Goal: Find specific page/section: Find specific page/section

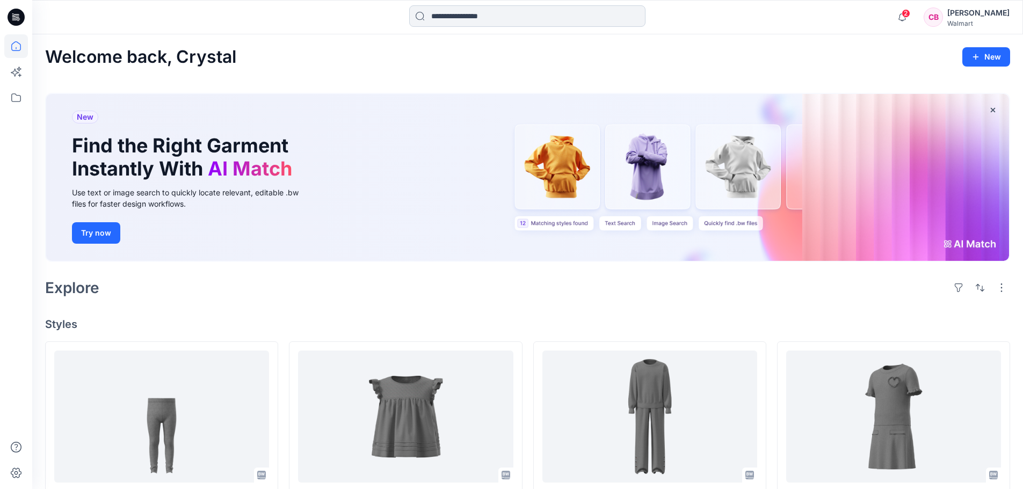
click at [444, 19] on input at bounding box center [527, 15] width 236 height 21
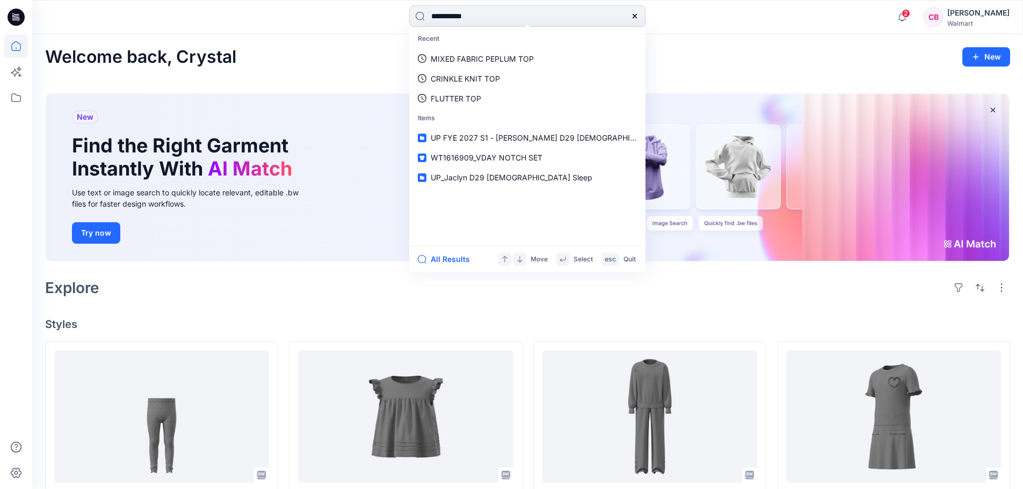
type input "**********"
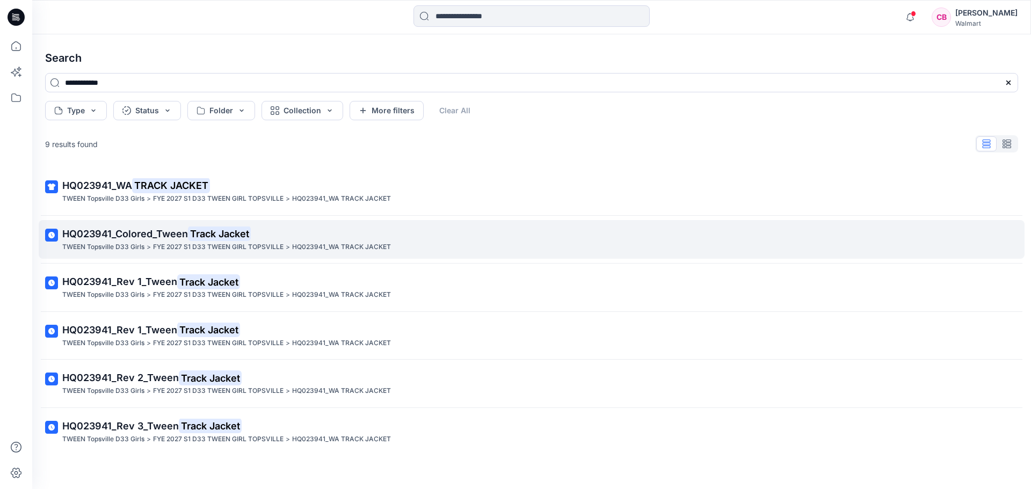
click at [212, 230] on mark "Track Jacket" at bounding box center [219, 233] width 63 height 15
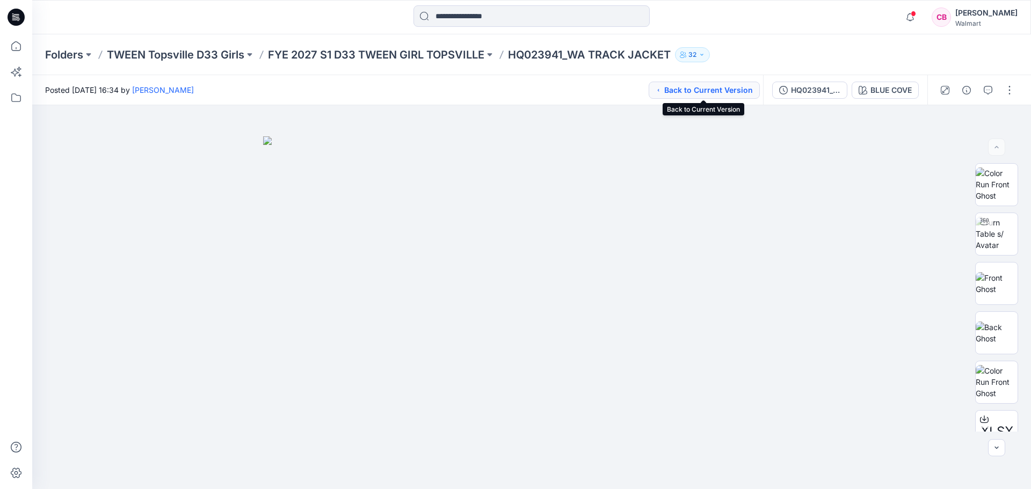
click at [717, 86] on button "Back to Current Version" at bounding box center [704, 90] width 111 height 17
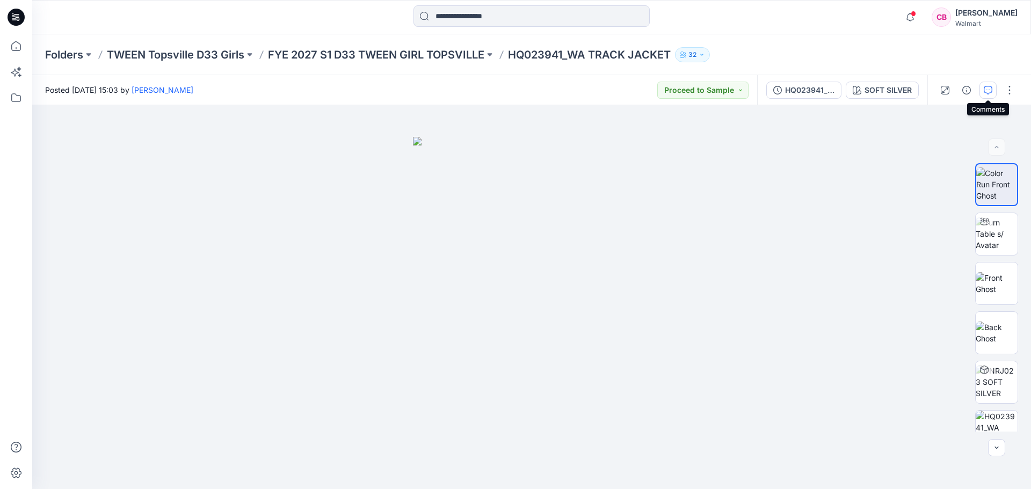
click at [988, 93] on icon "button" at bounding box center [988, 90] width 9 height 9
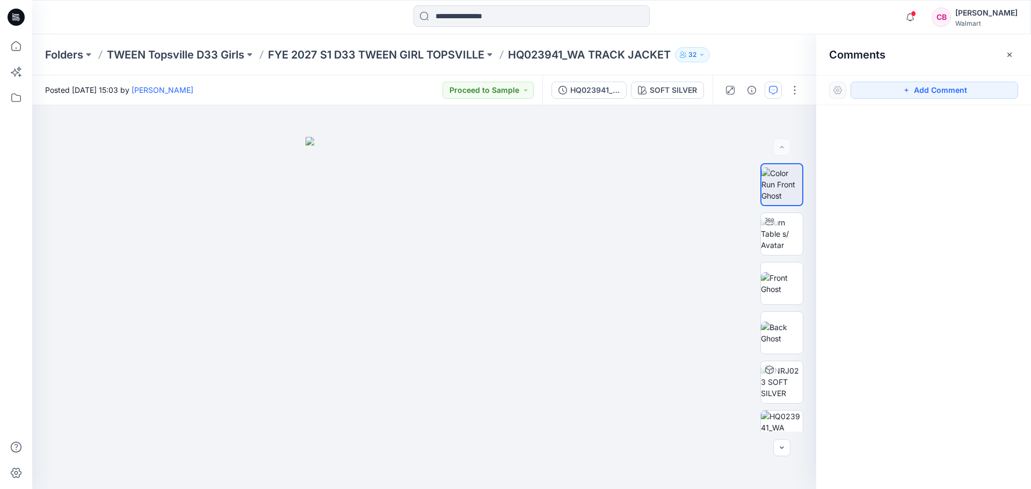
click at [538, 52] on p "HQ023941_WA TRACK JACKET" at bounding box center [589, 54] width 163 height 15
drag, startPoint x: 596, startPoint y: 57, endPoint x: 673, endPoint y: 60, distance: 77.9
click at [671, 60] on p "HQ023941_WA TRACK JACKET" at bounding box center [589, 54] width 163 height 15
click at [914, 165] on div at bounding box center [923, 277] width 215 height 344
click at [509, 16] on input at bounding box center [532, 15] width 236 height 21
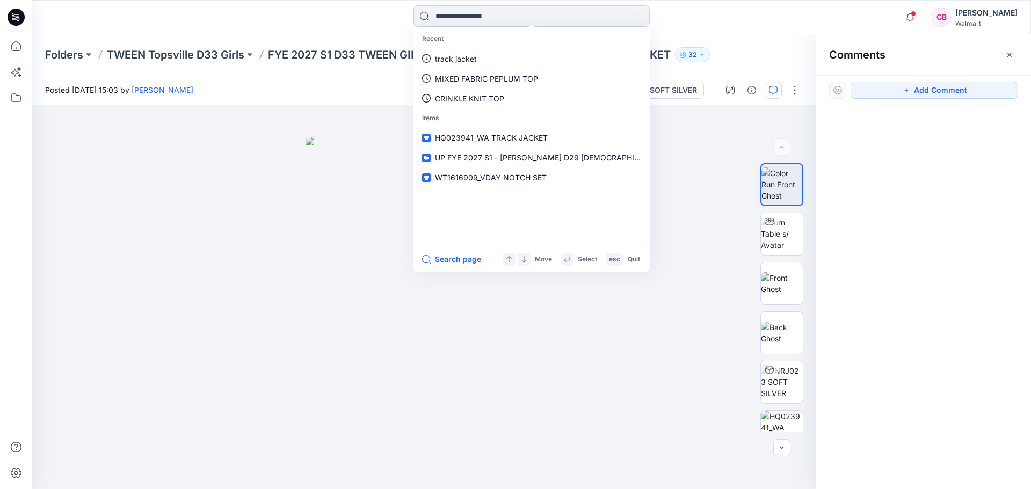
paste input "**********"
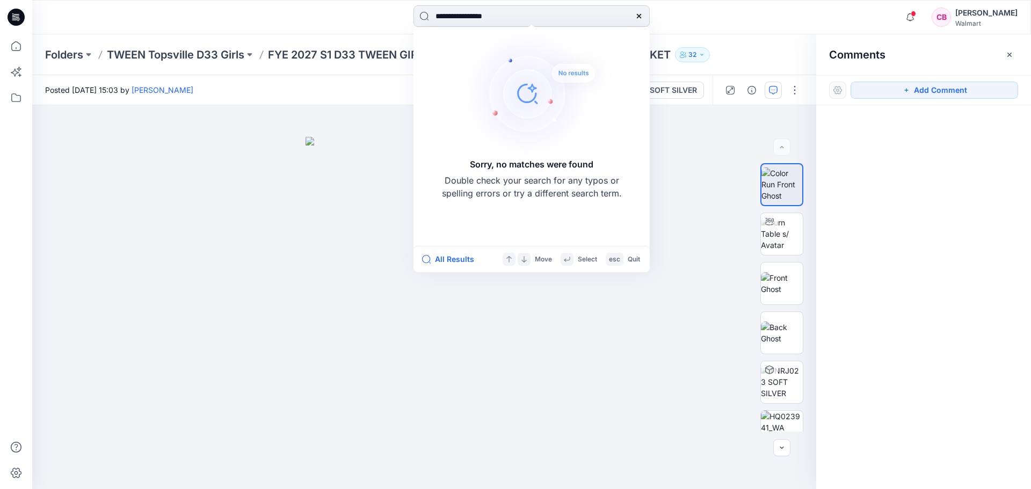
drag, startPoint x: 497, startPoint y: 17, endPoint x: 537, endPoint y: 17, distance: 40.3
click at [536, 17] on input "**********" at bounding box center [532, 15] width 236 height 21
type input "**********"
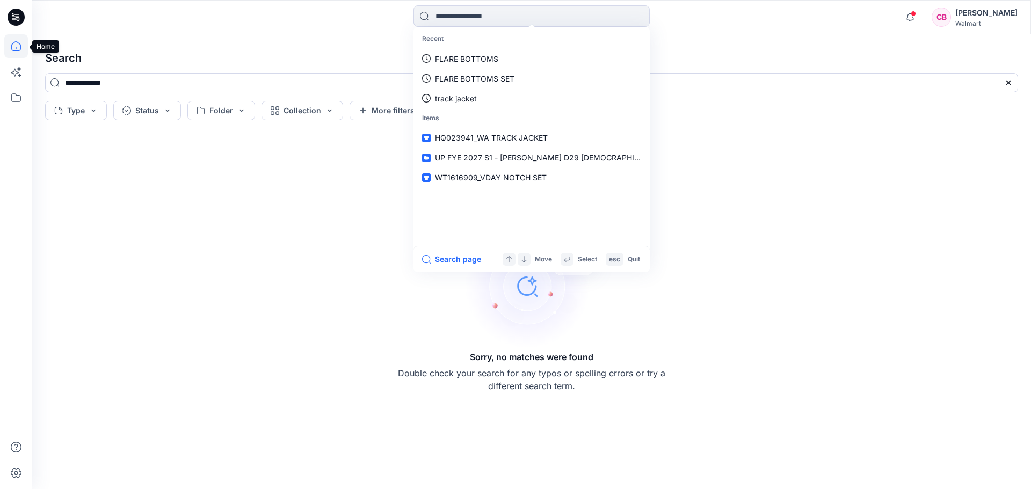
click at [19, 48] on icon at bounding box center [16, 46] width 24 height 24
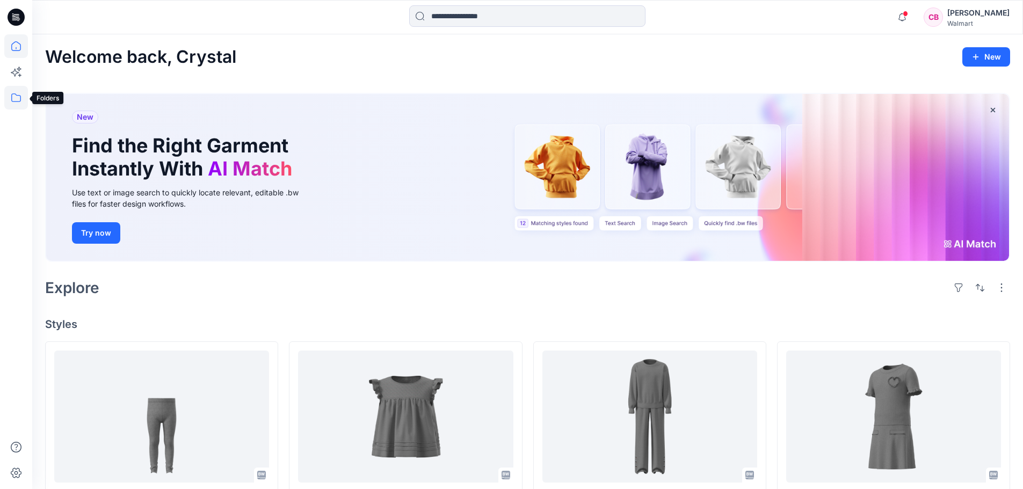
click at [14, 98] on icon at bounding box center [16, 98] width 24 height 24
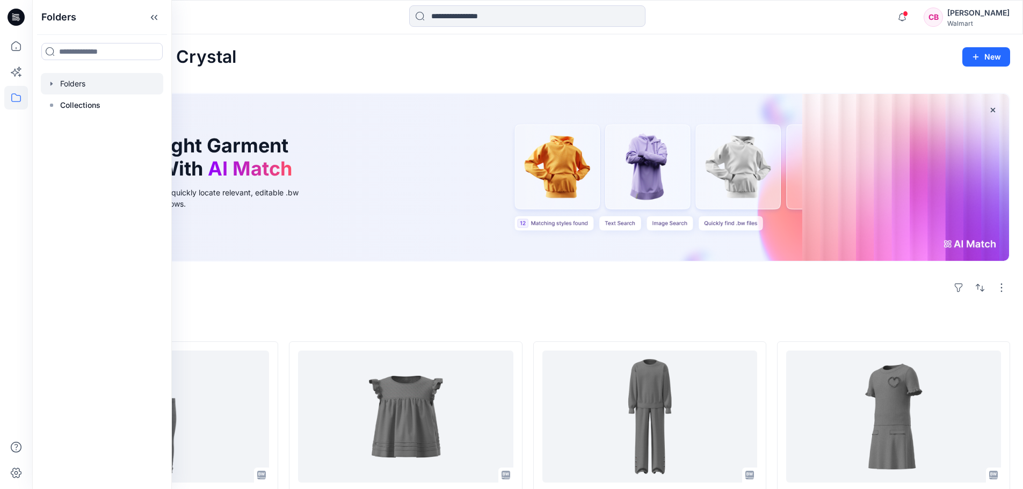
click at [72, 87] on div at bounding box center [102, 83] width 122 height 21
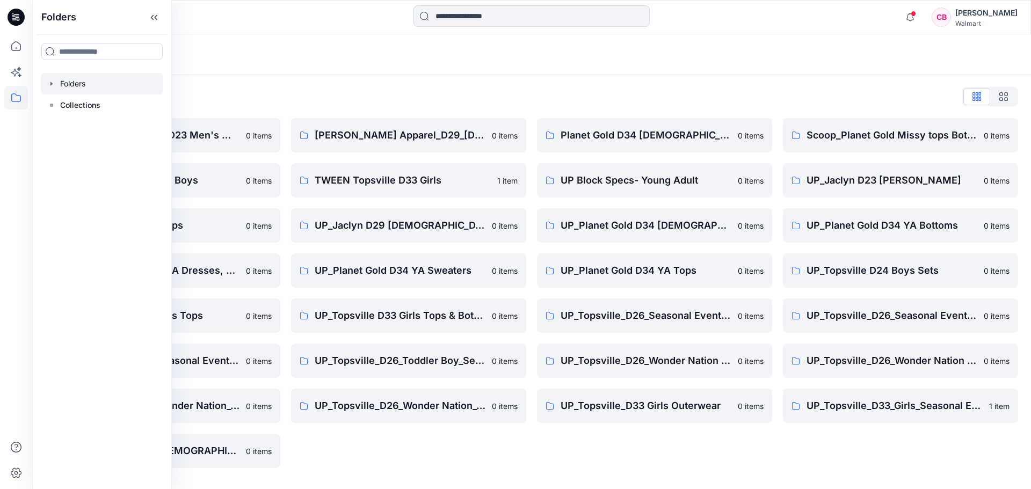
click at [75, 84] on div at bounding box center [102, 83] width 122 height 21
click at [397, 85] on div "Folders List FA [PERSON_NAME] D23 Men's Wovens 0 items TWEEN Topsville D24 Boys…" at bounding box center [531, 278] width 999 height 406
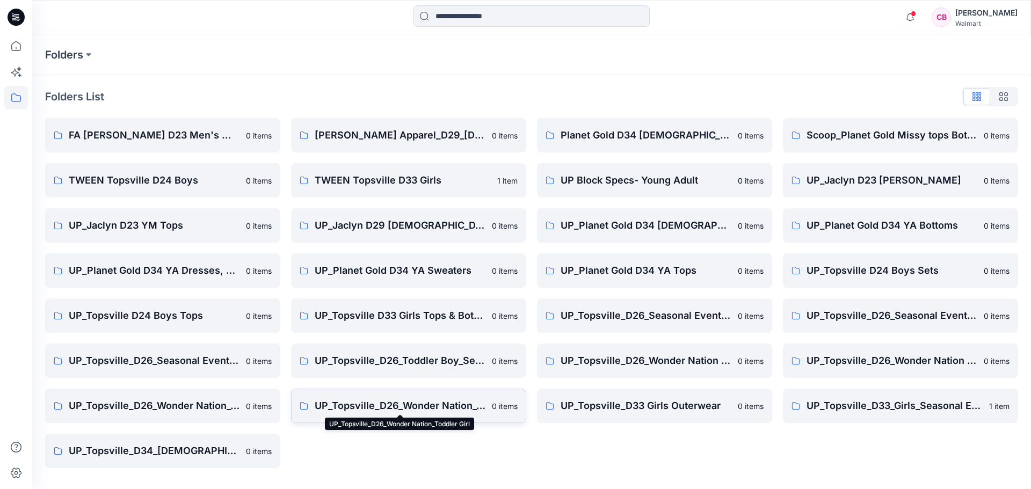
click at [398, 405] on p "UP_Topsville_D26_Wonder Nation_Toddler Girl" at bounding box center [400, 405] width 171 height 15
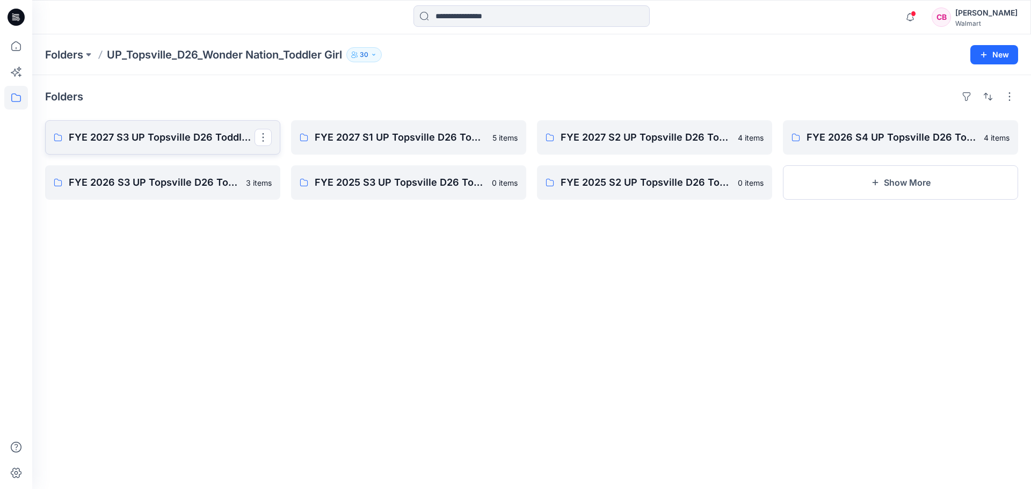
click at [197, 141] on p "FYE 2027 S3 UP Topsville D26 Toddler Girl Wonder Nation" at bounding box center [162, 137] width 186 height 15
